Goal: Check status: Check status

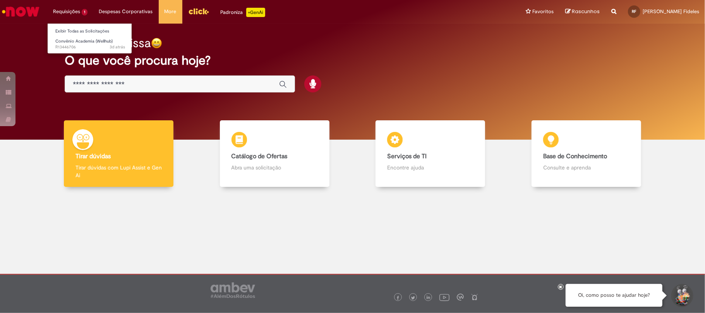
click at [67, 11] on li "Requisições 1 Exibir Todas as Solicitações Convênio Academia (Wellhub) 3d atrás…" at bounding box center [70, 11] width 46 height 23
click at [70, 39] on span "Convênio Academia (Wellhub)" at bounding box center [83, 41] width 57 height 6
click at [70, 21] on li "Requisições 1 Exibir Todas as Solicitações [PERSON_NAME] (Wellhub) 4d atrás 4 d…" at bounding box center [70, 11] width 46 height 23
click at [72, 50] on span "4d atrás 4 dias atrás R13446706" at bounding box center [90, 47] width 70 height 6
click at [79, 42] on span "Convênio Academia (Wellhub)" at bounding box center [83, 41] width 57 height 6
